Goal: Information Seeking & Learning: Learn about a topic

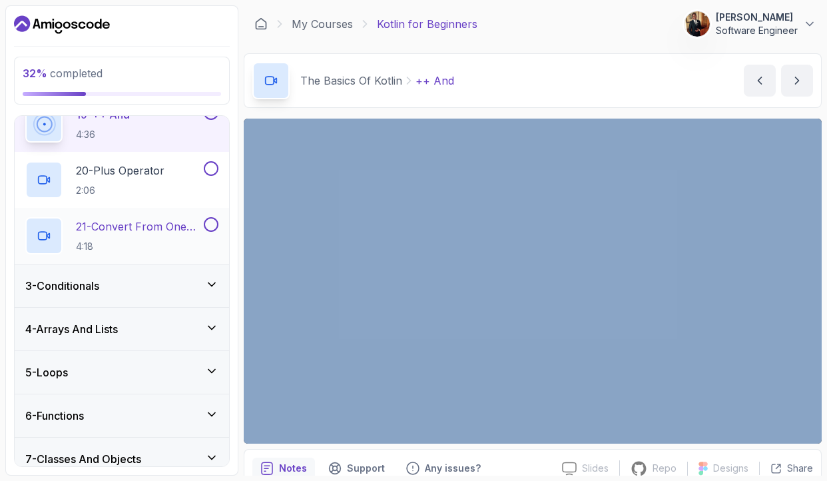
scroll to position [1114, 0]
click at [211, 286] on icon at bounding box center [211, 283] width 13 height 13
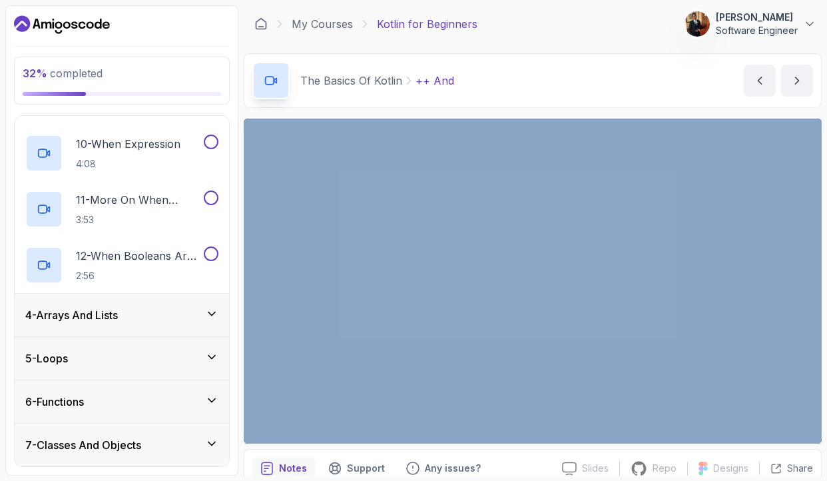
scroll to position [623, 0]
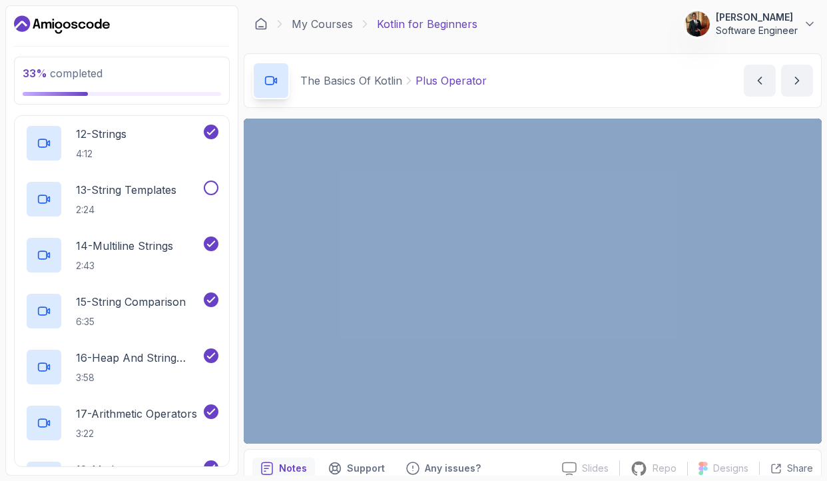
scroll to position [710, 0]
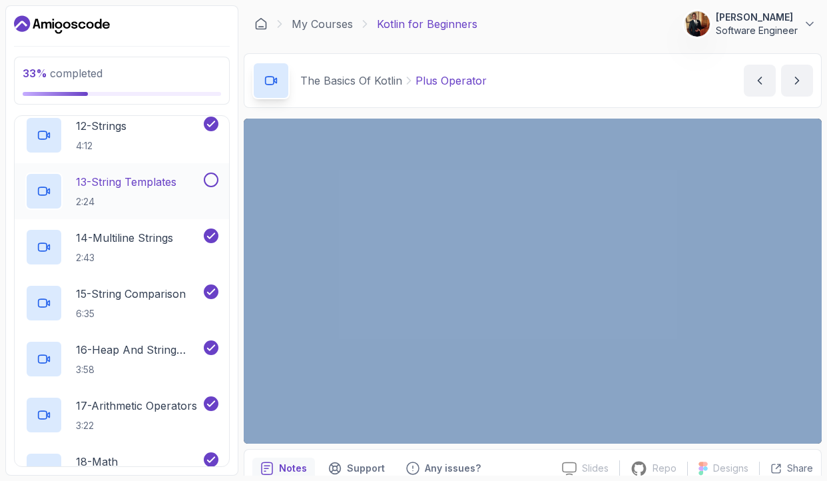
click at [210, 179] on button at bounding box center [211, 180] width 15 height 15
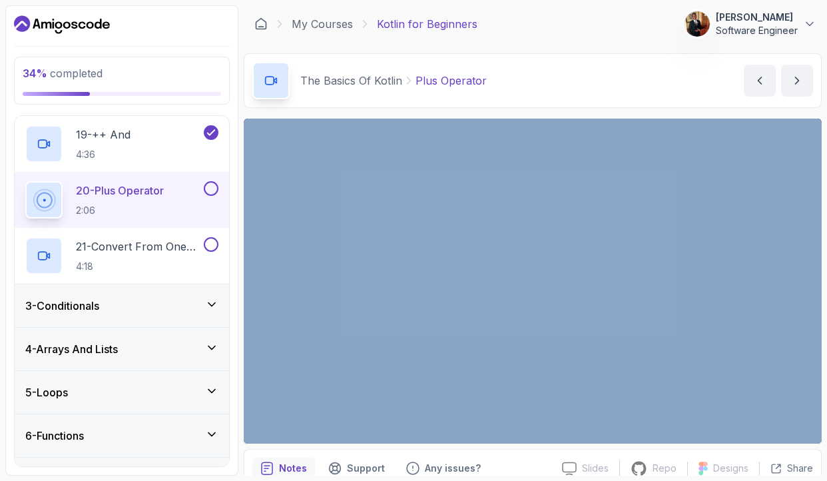
scroll to position [1094, 0]
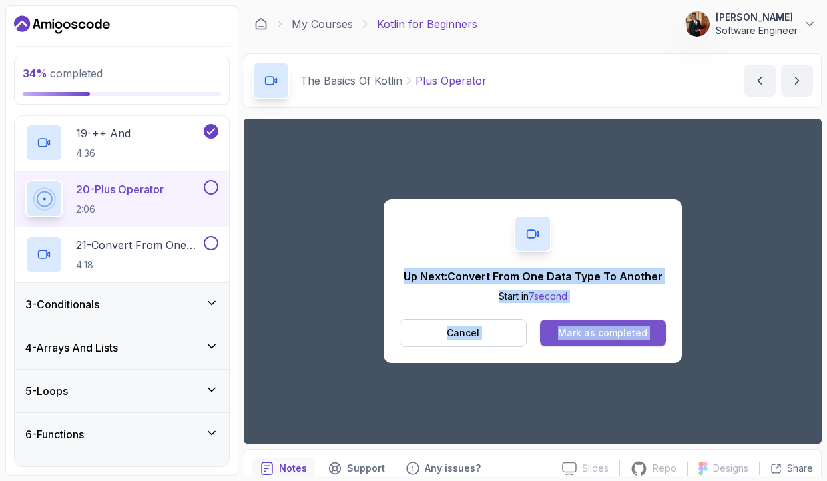
click at [556, 328] on button "Mark as completed" at bounding box center [603, 333] width 126 height 27
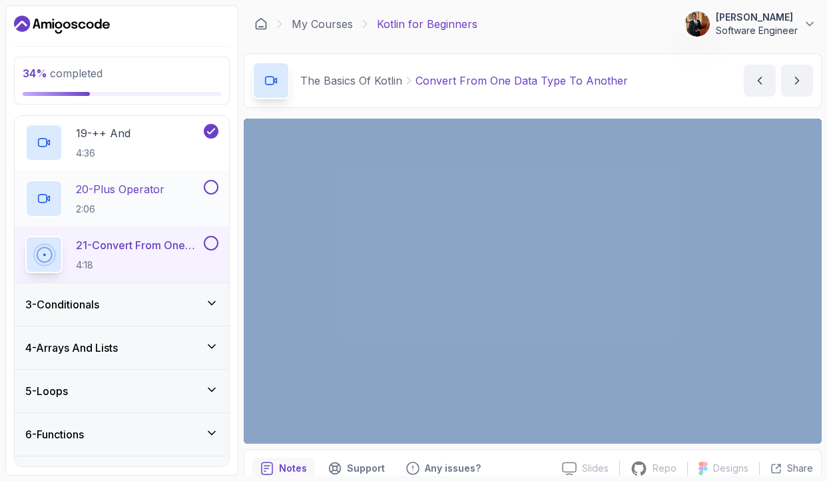
click at [213, 187] on button at bounding box center [211, 187] width 15 height 15
click at [211, 188] on button at bounding box center [211, 187] width 15 height 15
click at [211, 190] on button at bounding box center [211, 187] width 15 height 15
